Goal: Task Accomplishment & Management: Use online tool/utility

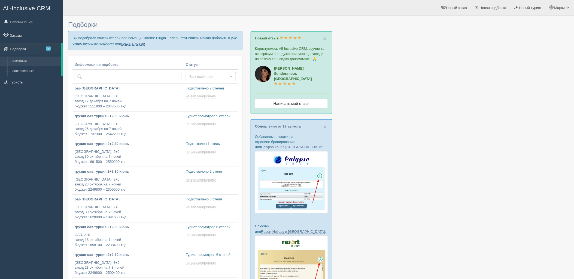
click at [141, 41] on link "создать новую" at bounding box center [133, 43] width 24 height 4
type input "2025-08-22 13:10"
type input "2025-08-22 12:35"
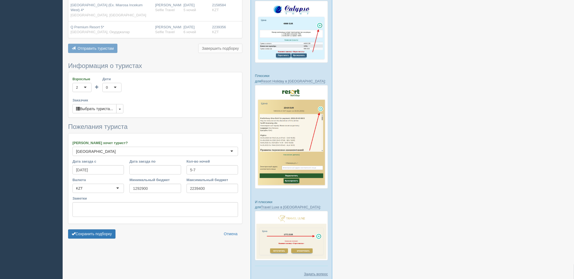
scroll to position [151, 0]
click at [89, 229] on button "Сохранить подборку" at bounding box center [91, 233] width 47 height 9
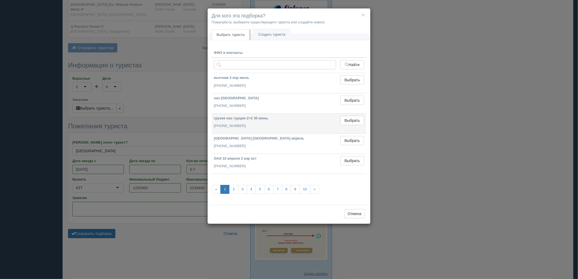
click at [349, 128] on td "Выбрать Выбран" at bounding box center [352, 124] width 28 height 20
click at [341, 123] on button "Выбрать" at bounding box center [353, 120] width 24 height 9
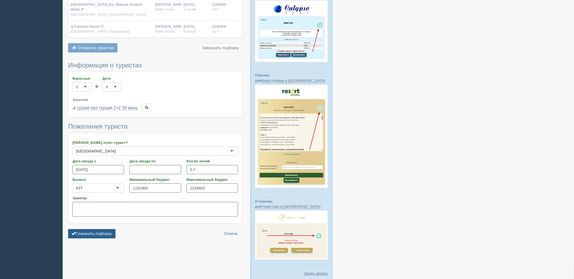
click at [100, 230] on button "Сохранить подборку" at bounding box center [91, 234] width 47 height 9
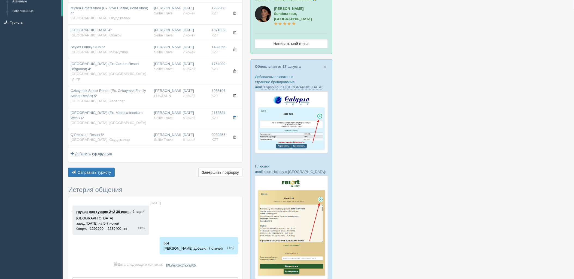
scroll to position [60, 0]
drag, startPoint x: 494, startPoint y: 122, endPoint x: 492, endPoint y: 33, distance: 89.3
click at [494, 120] on div at bounding box center [318, 167] width 500 height 419
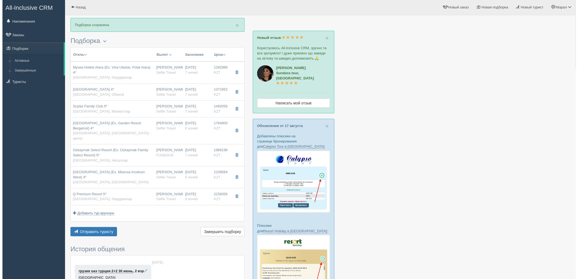
scroll to position [0, 0]
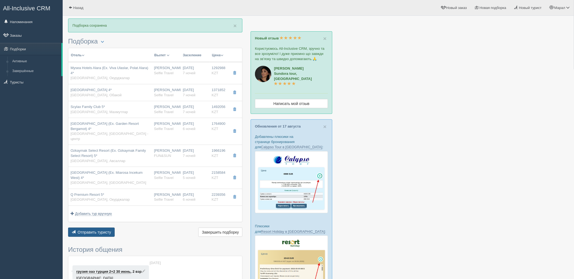
click at [109, 230] on span "Отправить туристу" at bounding box center [94, 232] width 33 height 4
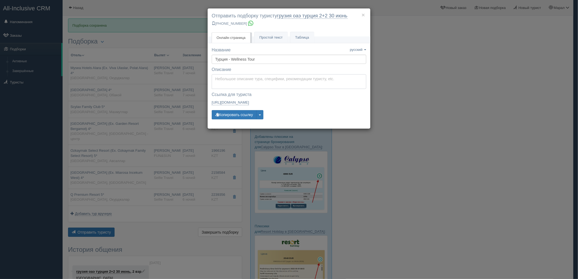
type textarea "Здравствуйте! Ниже представлены варианты туров для Вас. Для просмотра описания …"
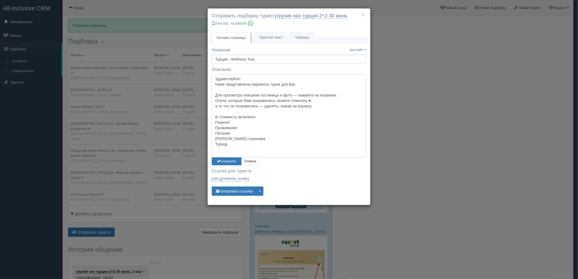
click at [245, 77] on textarea "Здравствуйте! Ниже представлены варианты туров для Вас. Для просмотра описания …" at bounding box center [289, 115] width 155 height 83
click at [224, 164] on button "Сохранить" at bounding box center [227, 162] width 30 height 8
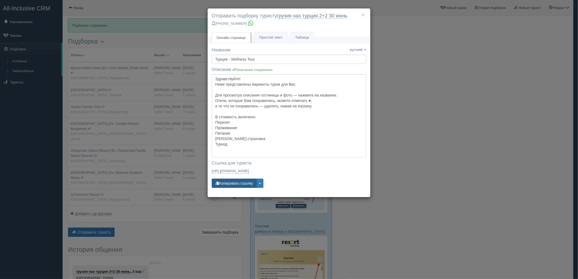
click at [227, 184] on button "Копировать ссылку" at bounding box center [234, 183] width 45 height 9
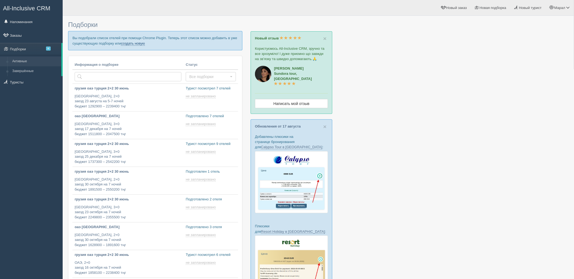
click at [136, 44] on link "создать новую" at bounding box center [133, 43] width 24 height 4
type input "[DATE] 15:45"
type input "2025-08-22 13:00"
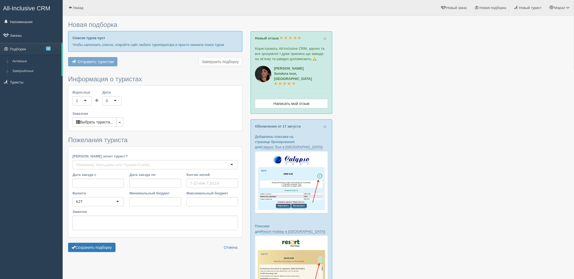
type input "6"
type input "1347000"
type input "1694400"
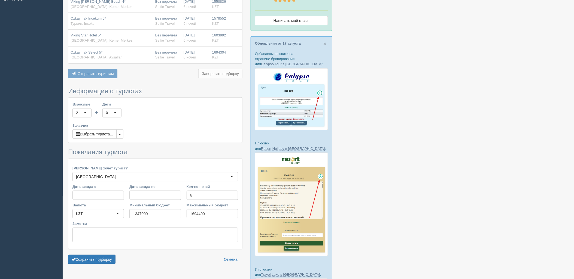
scroll to position [91, 0]
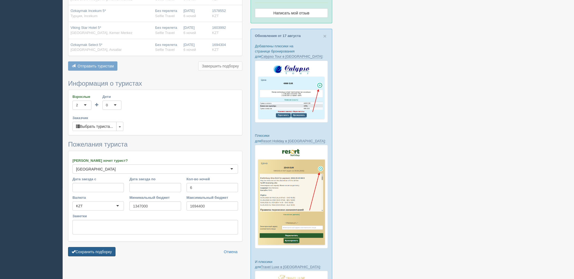
click at [100, 249] on button "Сохранить подборку" at bounding box center [91, 252] width 47 height 9
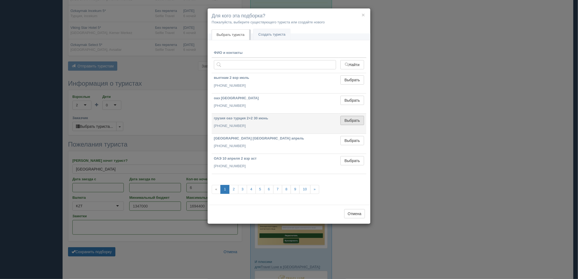
click at [353, 117] on button "Выбрать" at bounding box center [353, 120] width 24 height 9
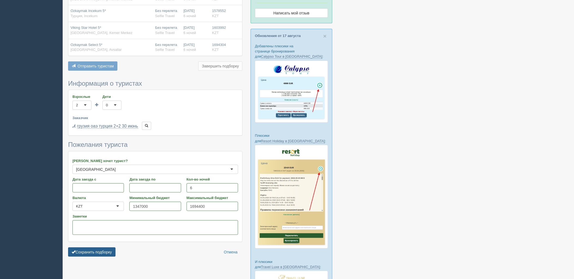
click at [104, 251] on button "Сохранить подборку" at bounding box center [91, 252] width 47 height 9
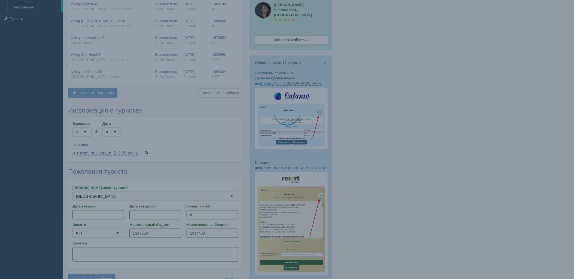
scroll to position [0, 0]
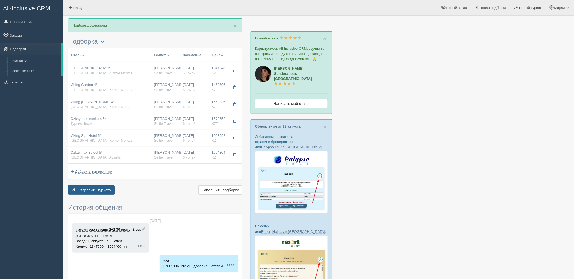
click at [99, 191] on span "Отправить туристу" at bounding box center [94, 190] width 33 height 4
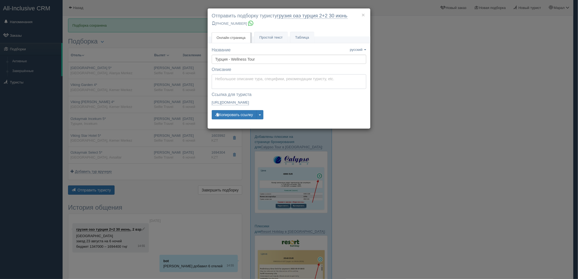
type textarea "Здравствуйте! Ниже представлены варианты туров для Вас. Для просмотра описания …"
drag, startPoint x: 233, startPoint y: 83, endPoint x: 233, endPoint y: 87, distance: 3.8
click at [233, 83] on textarea "Здравствуйте! Ниже представлены варианты туров для Вас. Для просмотра описания …" at bounding box center [289, 81] width 155 height 15
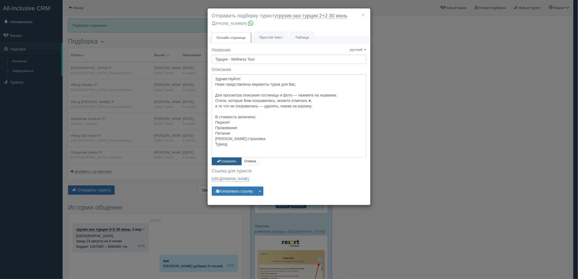
click at [225, 159] on button "Сохранить" at bounding box center [227, 162] width 30 height 8
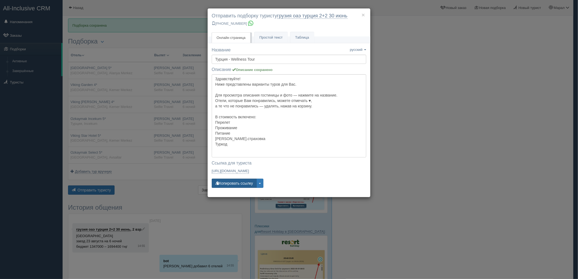
click at [232, 185] on button "Копировать ссылку" at bounding box center [234, 183] width 45 height 9
click at [453, 151] on div "× Отправить подборку туристу грузия оаэ [GEOGRAPHIC_DATA] 2+2 [DATE] [PHONE_NUM…" at bounding box center [289, 139] width 578 height 279
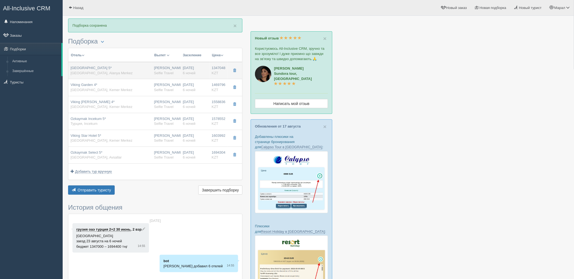
click at [156, 68] on div "[PERSON_NAME] Selfie Travel" at bounding box center [166, 71] width 25 height 10
type input "[GEOGRAPHIC_DATA] 5*"
type input "[URL][DOMAIN_NAME]"
type textarea "Отель расположен в пос. [GEOGRAPHIC_DATA], в 10 км от г. [GEOGRAPHIC_DATA], в 1…"
type input "[GEOGRAPHIC_DATA]"
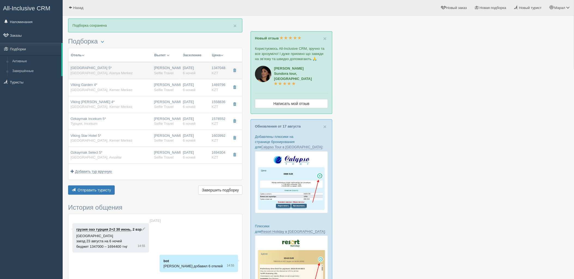
type input "Alanya Merkez"
type input "1347048.00"
type input "[PERSON_NAME]"
type input "06:05"
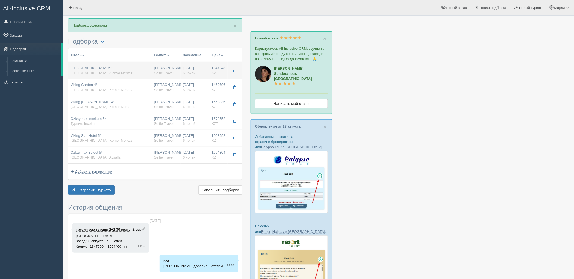
type input "09:05"
type input "SCAT"
type input "13:00"
type input "19:30"
type input "6"
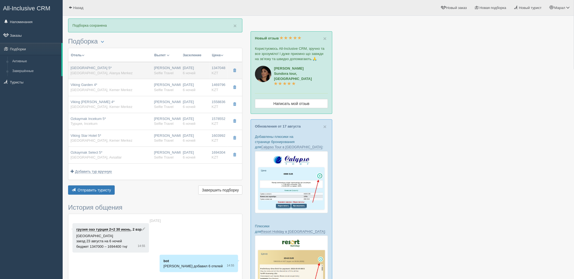
type input "Standard"
type input "UAI"
type input "Selfie Travel"
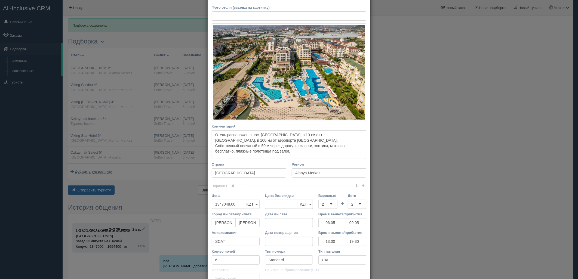
scroll to position [60, 0]
drag, startPoint x: 391, startPoint y: 143, endPoint x: 249, endPoint y: 103, distance: 147.6
click at [391, 143] on div "× Редактировать тур Название отеля [GEOGRAPHIC_DATA]* Ссылка на отель для турис…" at bounding box center [289, 139] width 578 height 279
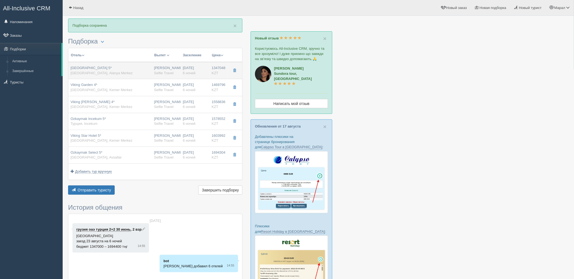
click at [177, 75] on div "[PERSON_NAME] Selfie Travel" at bounding box center [166, 71] width 25 height 10
type input "06:05"
type input "09:05"
type input "13:00"
type input "19:30"
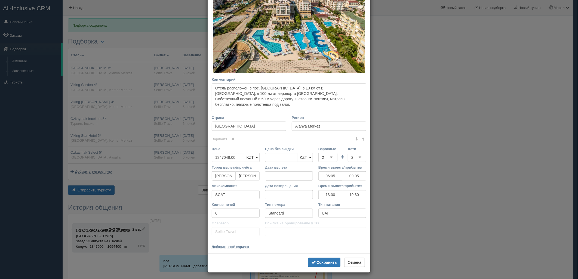
scroll to position [109, 0]
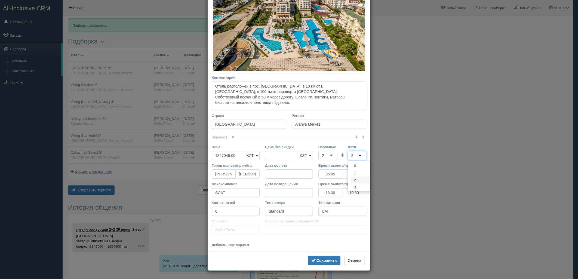
click at [356, 153] on div "2" at bounding box center [357, 155] width 19 height 9
click at [333, 257] on button "Сохранить" at bounding box center [324, 260] width 32 height 9
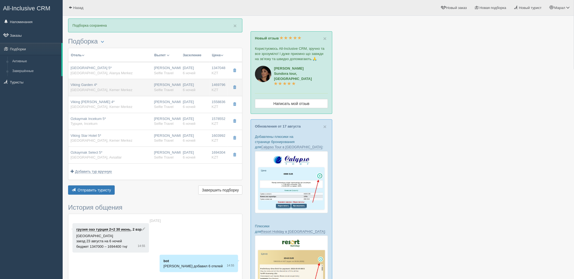
click at [195, 89] on span "6 ночей" at bounding box center [189, 90] width 13 height 4
type input "Viking Garden 4*"
type input "[URL][DOMAIN_NAME]"
type input "Kemer Merkez"
type input "1469796.00"
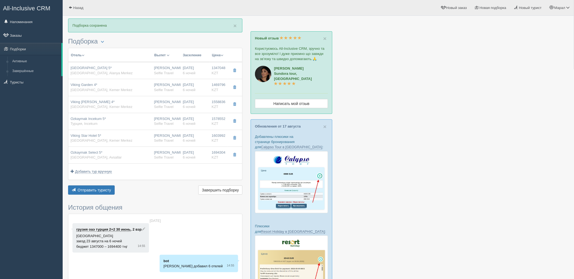
type input "06:05"
type input "09:05"
type input "13:00"
type input "19:30"
type input "AI"
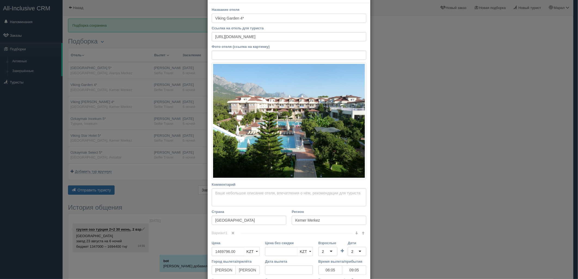
scroll to position [60, 0]
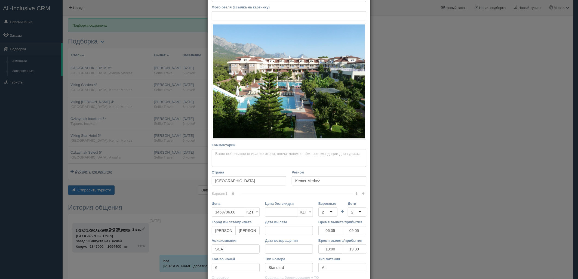
click at [352, 208] on div "2" at bounding box center [357, 212] width 19 height 9
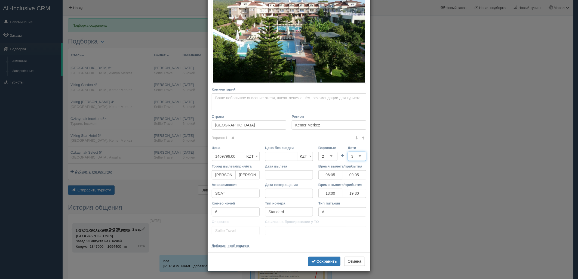
scroll to position [117, 0]
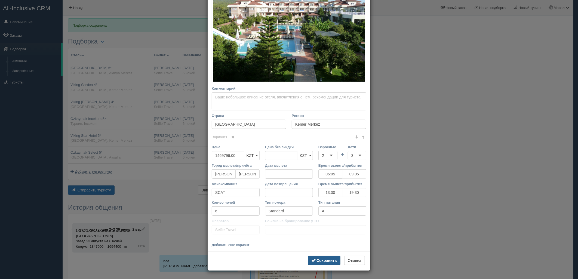
click at [317, 258] on button "Сохранить" at bounding box center [324, 260] width 32 height 9
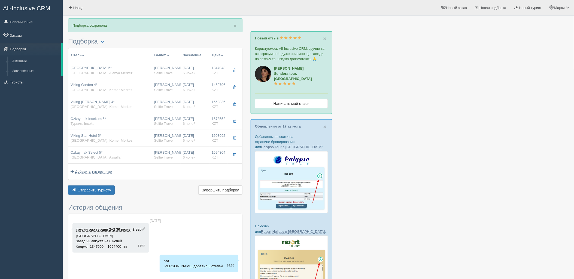
click at [191, 105] on span "6 ночей" at bounding box center [189, 107] width 13 height 4
type input "Viking [PERSON_NAME] 4*"
type input "[URL][DOMAIN_NAME][PERSON_NAME]"
type input "1558836.00"
type input "06:05"
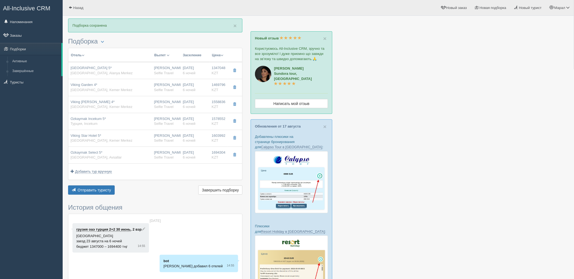
type input "09:05"
type input "13:00"
type input "19:30"
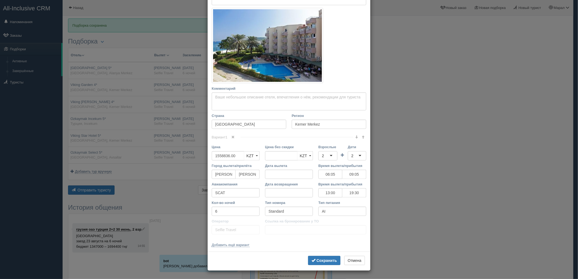
scroll to position [76, 0]
click at [353, 158] on div "2" at bounding box center [357, 155] width 19 height 9
click at [353, 155] on div "4" at bounding box center [357, 155] width 19 height 9
click at [328, 263] on button "Сохранить" at bounding box center [324, 260] width 32 height 9
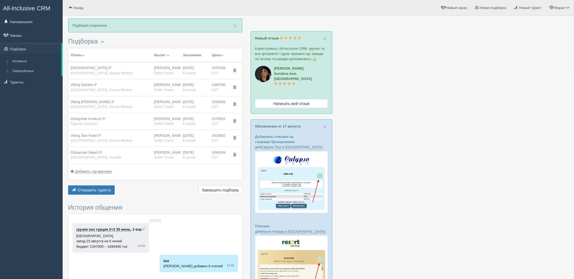
click at [181, 127] on td "[DATE] 6 ночей" at bounding box center [195, 121] width 29 height 17
type input "Ozkaymak Incekum 5*"
type input "[URL][DOMAIN_NAME]"
type input "Incekum"
type input "1578552.00"
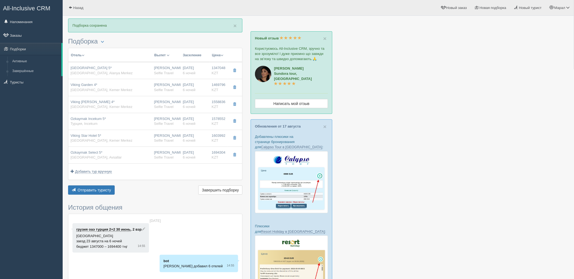
type input "06:05"
type input "09:05"
type input "13:00"
type input "19:30"
type input "Standard Room Land View"
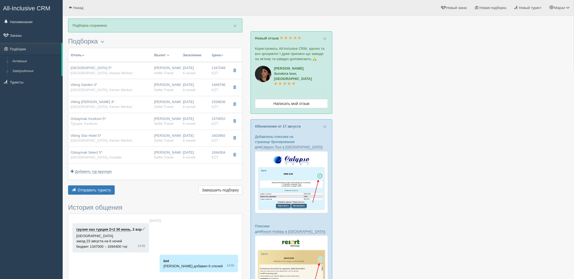
type input "UAI"
type input "[URL][DOMAIN_NAME]"
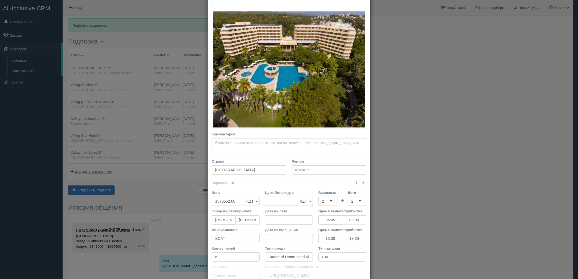
scroll to position [76, 0]
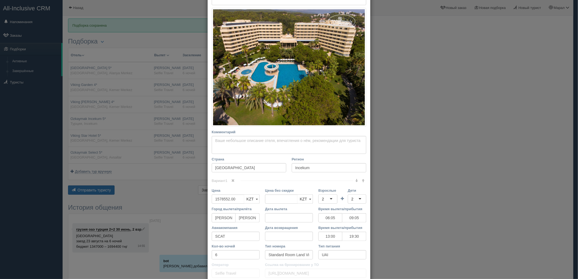
click at [351, 205] on td "Дети 2 2 0 1 2 3 4 5 6 7 8 9 10 11 12 13 14 15 16 17 18 19 20 21 22 23 24 25 26…" at bounding box center [357, 197] width 19 height 19
click at [353, 198] on div "2" at bounding box center [357, 199] width 19 height 9
click at [356, 199] on div "4" at bounding box center [357, 199] width 19 height 9
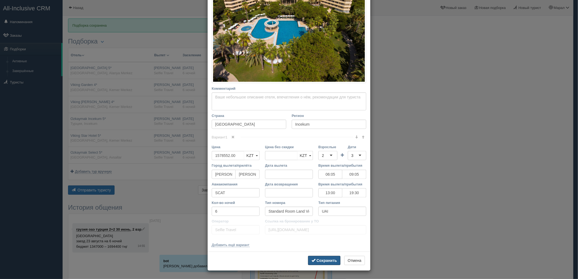
drag, startPoint x: 313, startPoint y: 264, endPoint x: 306, endPoint y: 247, distance: 18.8
click at [313, 264] on button "Сохранить" at bounding box center [324, 260] width 32 height 9
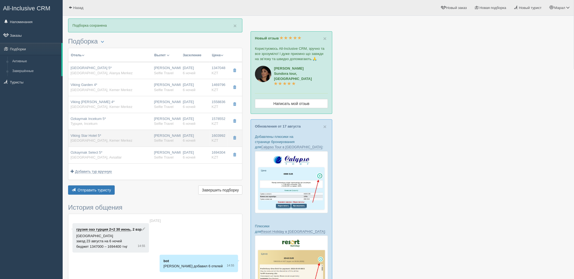
click at [189, 135] on div "[DATE] 6 ночей" at bounding box center [195, 138] width 25 height 10
type input "Viking Star Hotel 5*"
type input "[URL][DOMAIN_NAME]"
type textarea "вторая береговая,700м до пляжа и в центре [GEOGRAPHIC_DATA]"
type input "Kemer Merkez"
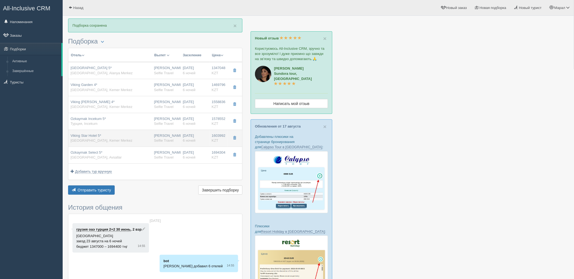
type input "1603992.00"
type input "06:05"
type input "09:05"
type input "13:00"
type input "19:30"
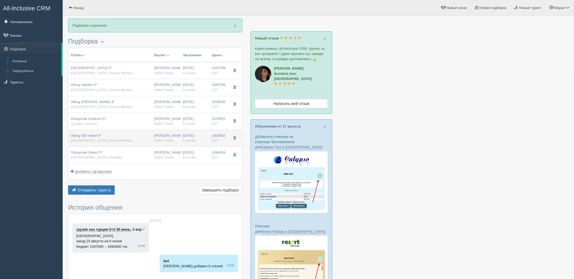
type input "Standard"
type input "AI"
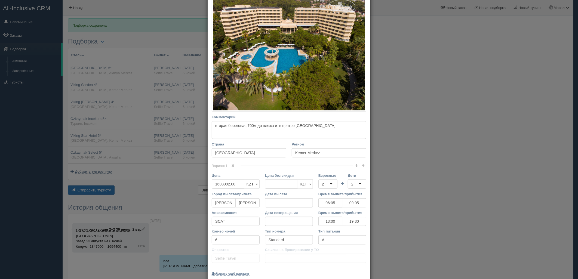
scroll to position [0, 0]
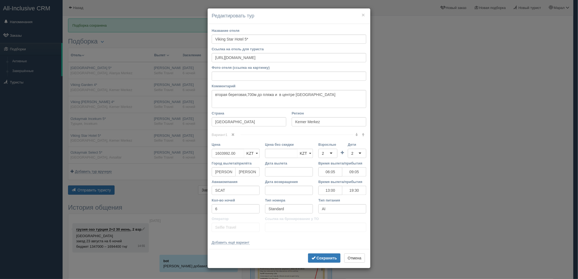
click at [357, 154] on div "2" at bounding box center [357, 153] width 19 height 9
click at [322, 260] on b "Сохранить" at bounding box center [327, 258] width 20 height 4
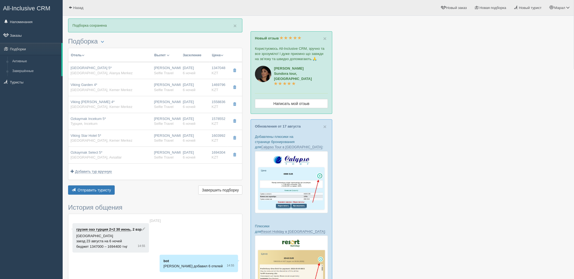
click at [175, 156] on div "[PERSON_NAME] Selfie Travel" at bounding box center [166, 155] width 25 height 10
type input "Ozkaymak Select 5*"
type input "[URL][DOMAIN_NAME]"
type input "Avsallar"
type input "1694304.00"
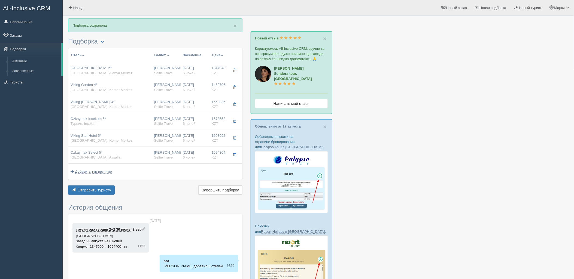
type input "06:05"
type input "09:05"
type input "13:00"
type input "19:30"
type input "Standard Room 2Dblbed Land View"
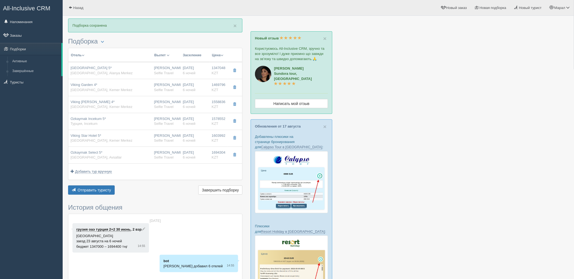
type input "UAI"
type input "[URL][DOMAIN_NAME]"
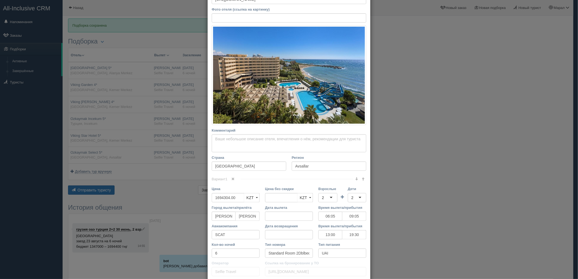
scroll to position [60, 0]
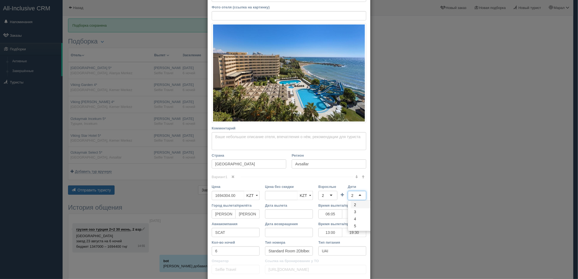
click at [356, 197] on div "2" at bounding box center [357, 195] width 19 height 9
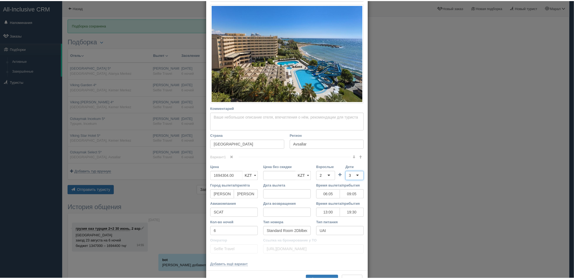
scroll to position [100, 0]
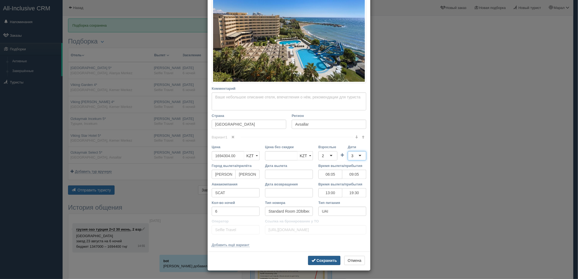
click at [327, 262] on b "Сохранить" at bounding box center [327, 261] width 20 height 4
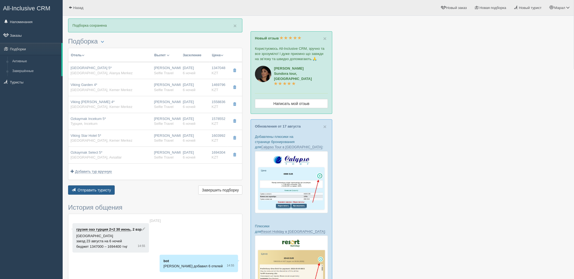
click at [93, 190] on span "Отправить туристу" at bounding box center [94, 190] width 33 height 4
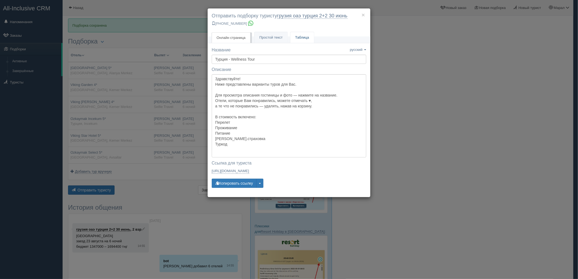
click at [298, 40] on link "Таблица" at bounding box center [303, 37] width 24 height 11
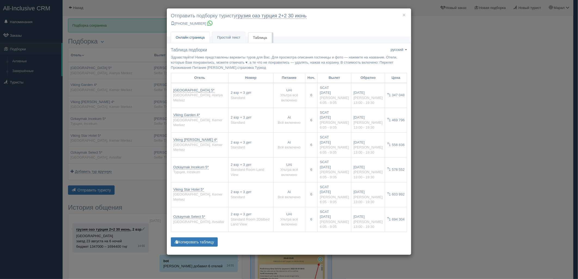
click at [199, 42] on link "Онлайн страница Онлайн" at bounding box center [190, 37] width 39 height 11
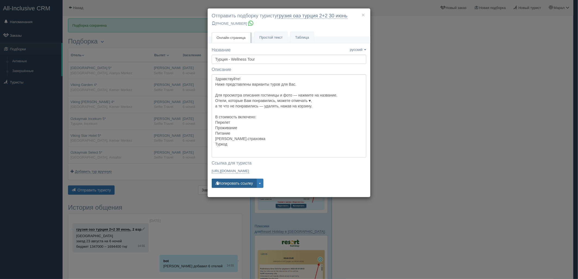
click at [235, 182] on button "Копировать ссылку" at bounding box center [234, 183] width 45 height 9
drag, startPoint x: 477, startPoint y: 123, endPoint x: 264, endPoint y: 9, distance: 241.3
click at [477, 123] on div "× Отправить подборку туристу грузия оаэ [GEOGRAPHIC_DATA] 2+2 [DATE] [PHONE_NUM…" at bounding box center [289, 139] width 578 height 279
